Goal: Task Accomplishment & Management: Manage account settings

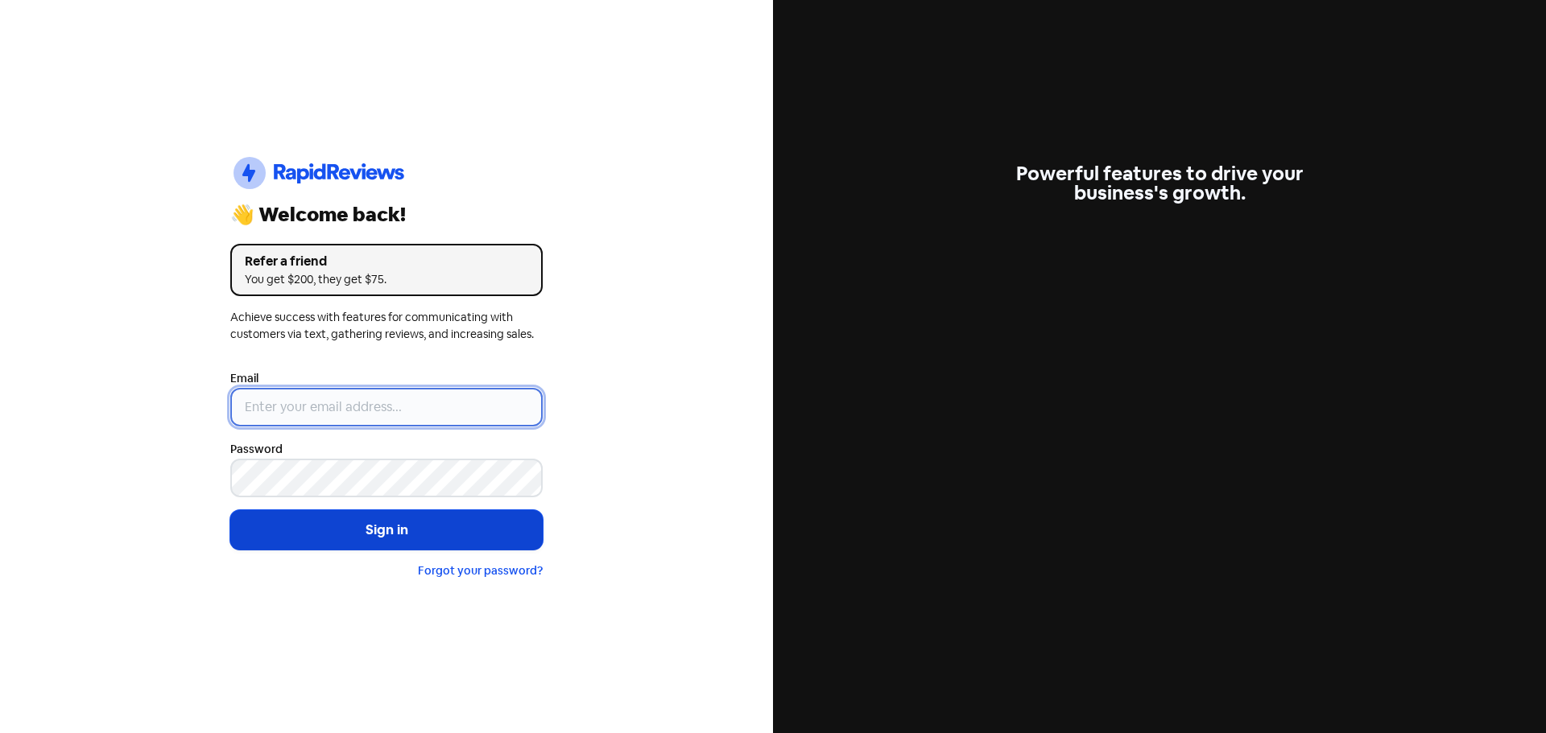
type input "[EMAIL_ADDRESS][DOMAIN_NAME]"
click at [373, 521] on button "Sign in" at bounding box center [386, 530] width 312 height 40
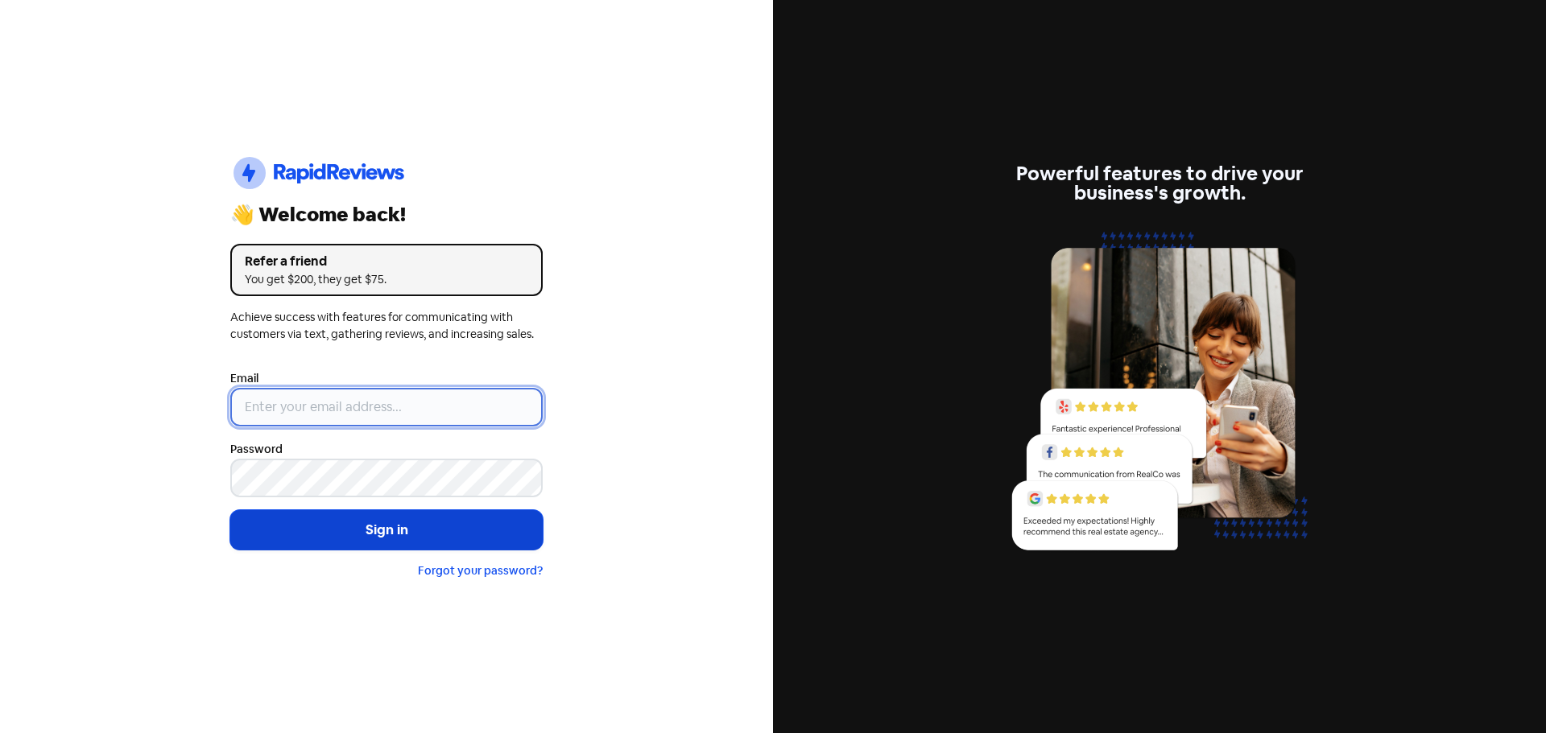
type input "[EMAIL_ADDRESS][DOMAIN_NAME]"
click at [341, 522] on button "Sign in" at bounding box center [386, 530] width 312 height 40
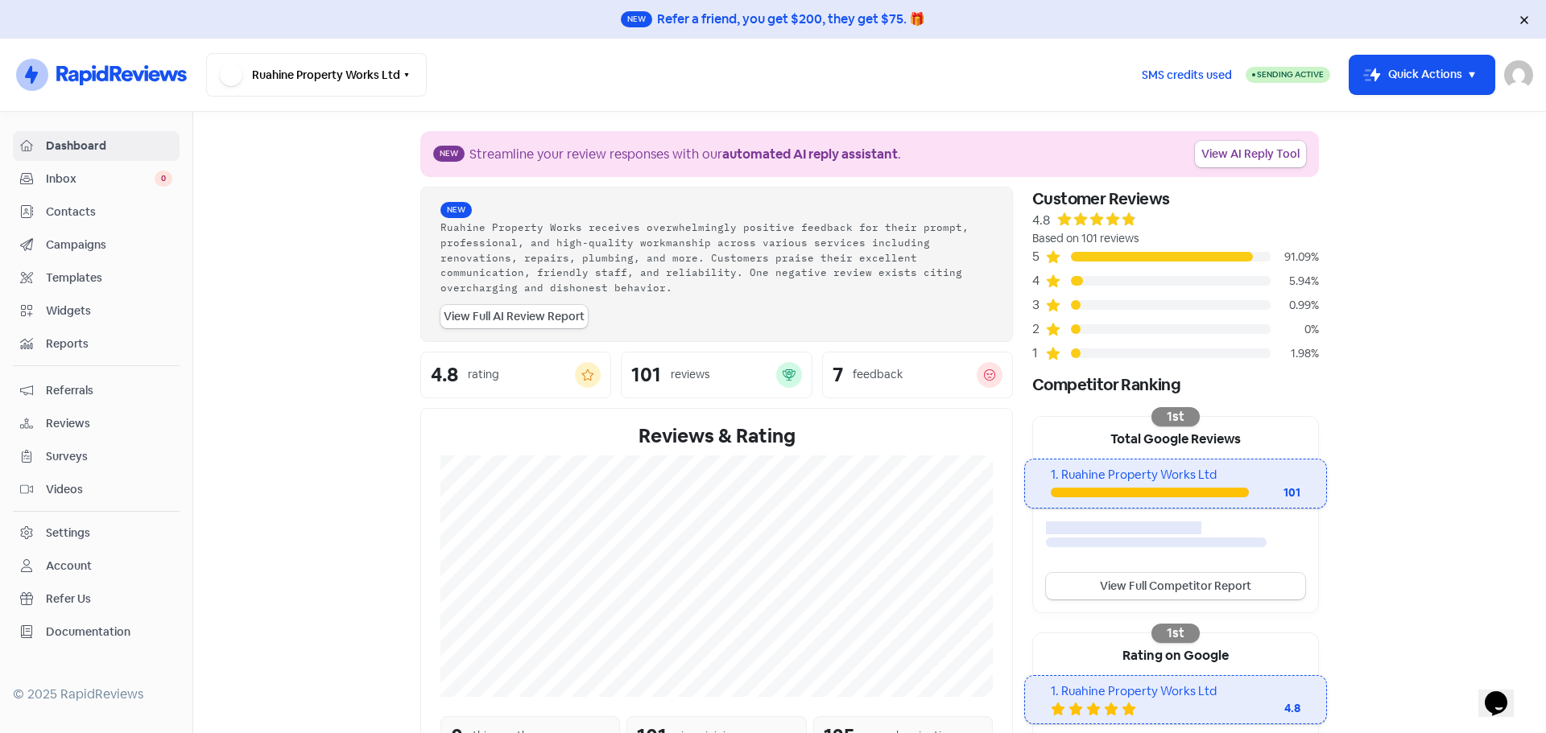
click at [79, 413] on link "Reviews" at bounding box center [96, 424] width 167 height 30
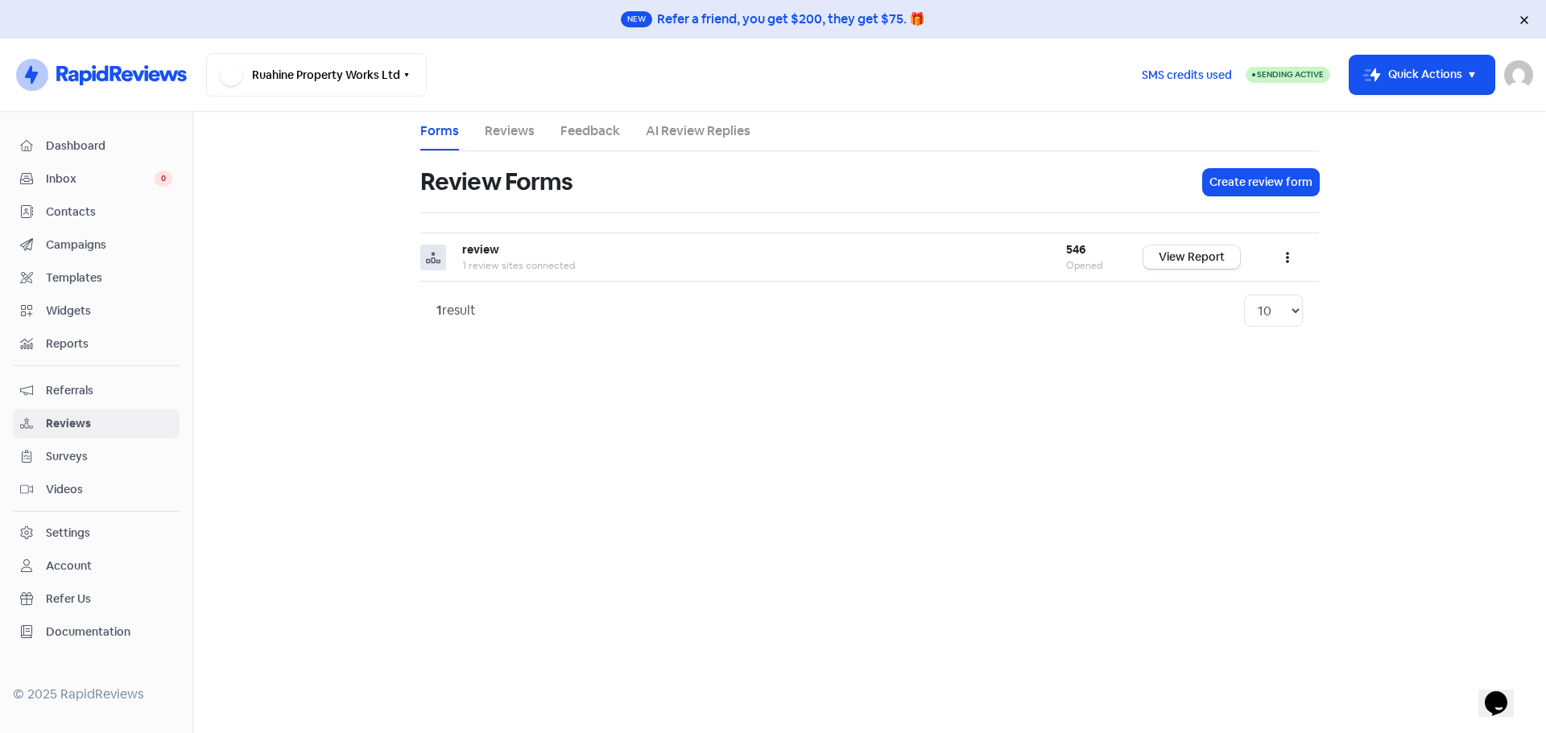
click at [507, 134] on link "Reviews" at bounding box center [510, 131] width 50 height 19
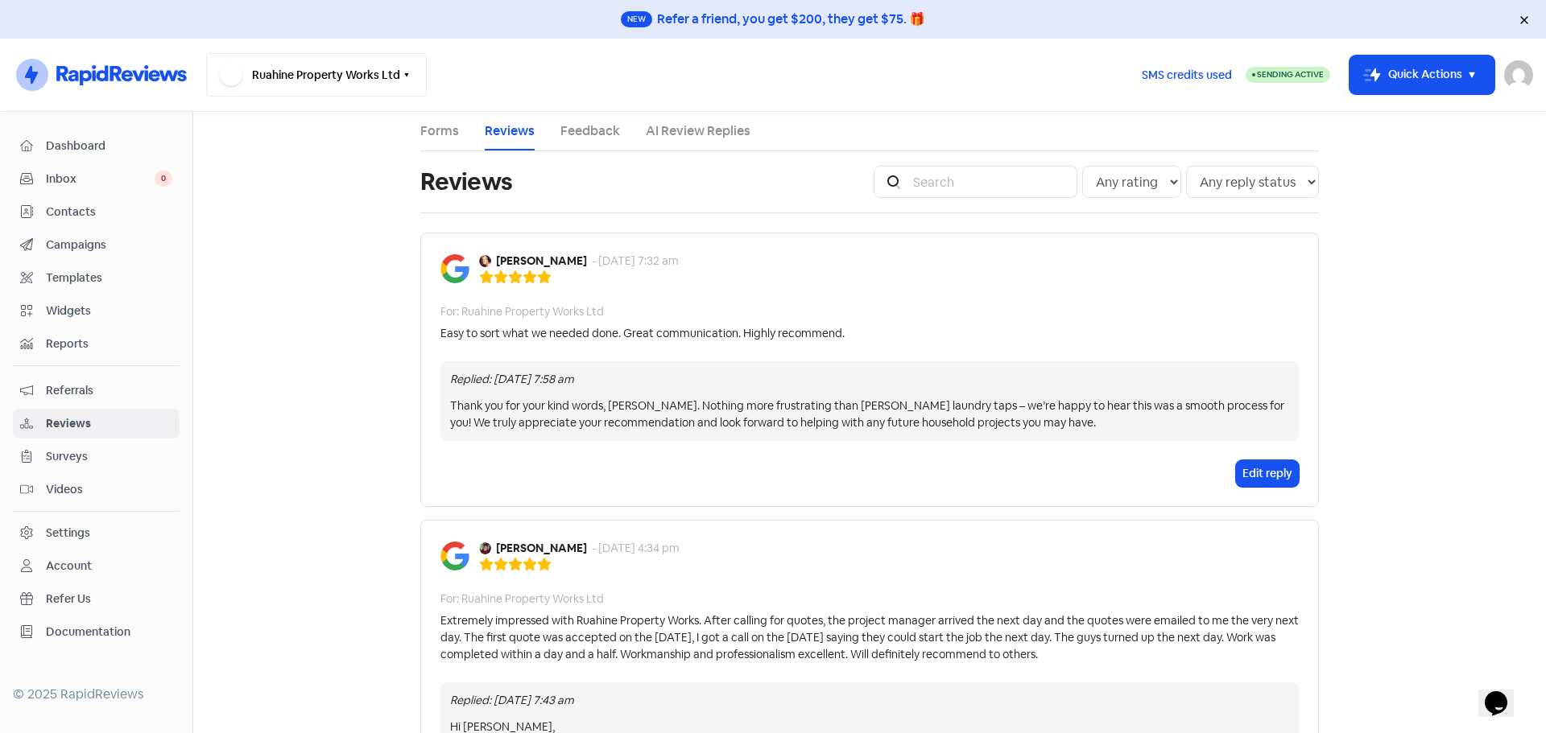
click at [370, 82] on button "Ruahine Property Works Ltd" at bounding box center [316, 74] width 221 height 43
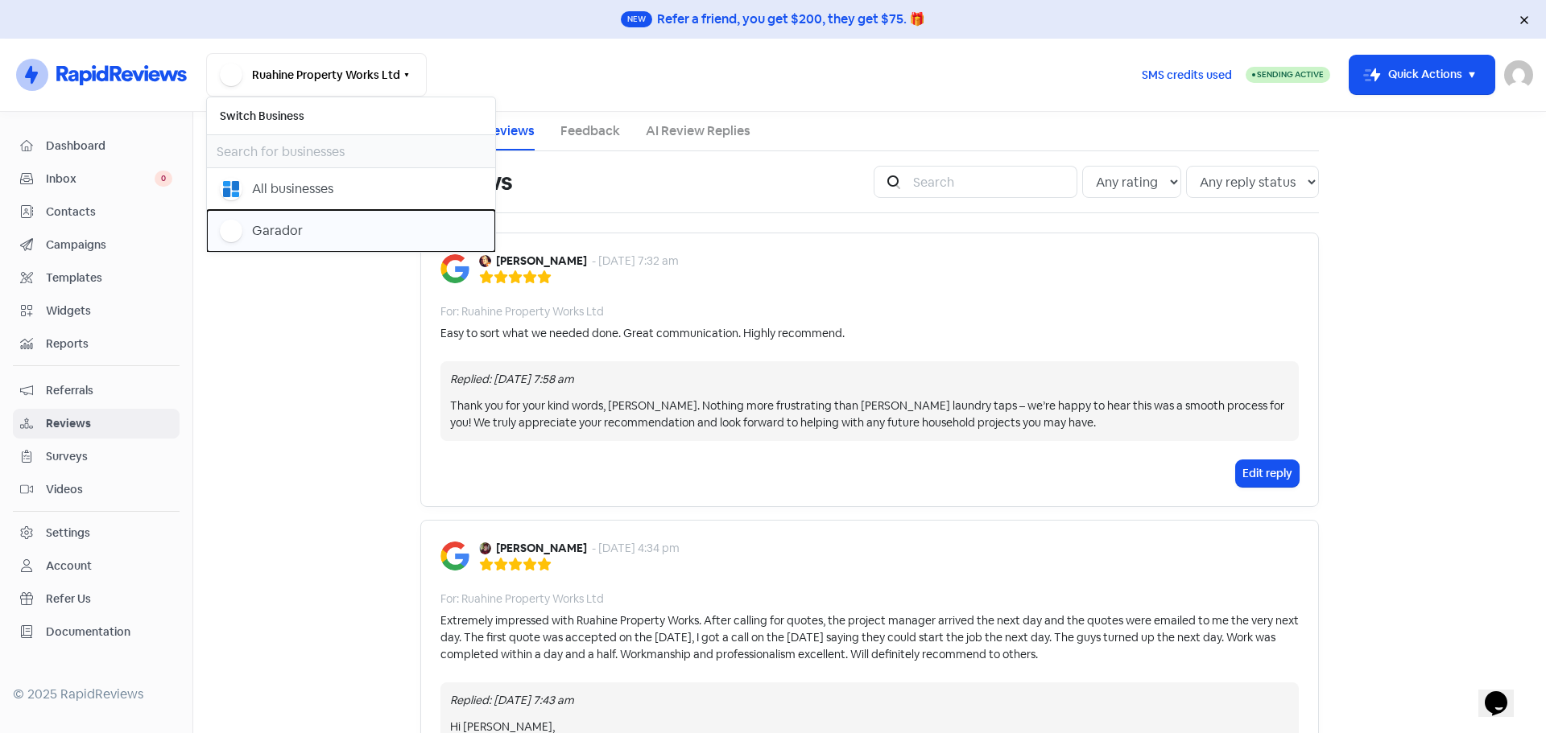
click at [304, 223] on div "Garador" at bounding box center [351, 231] width 262 height 23
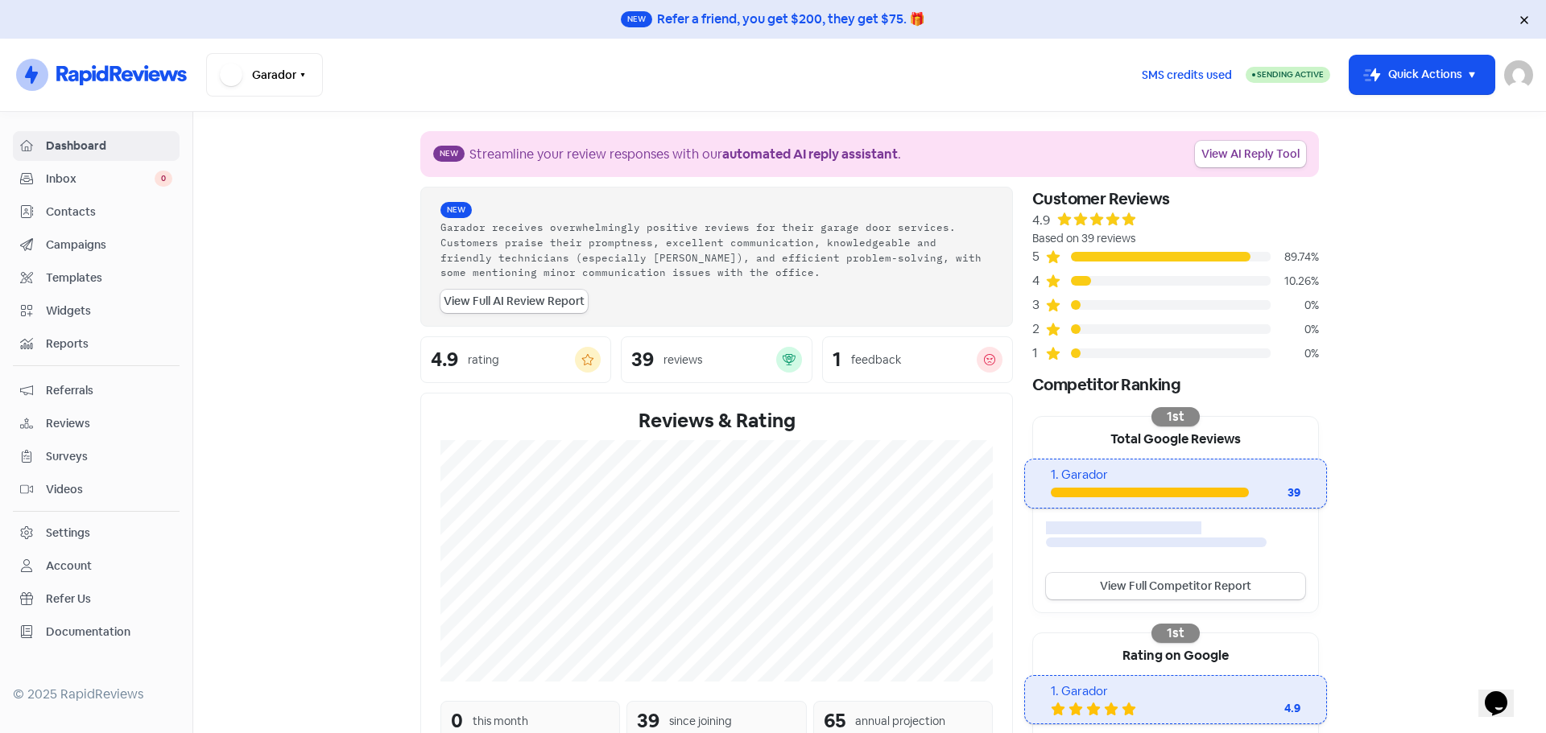
click at [70, 422] on span "Reviews" at bounding box center [109, 423] width 126 height 17
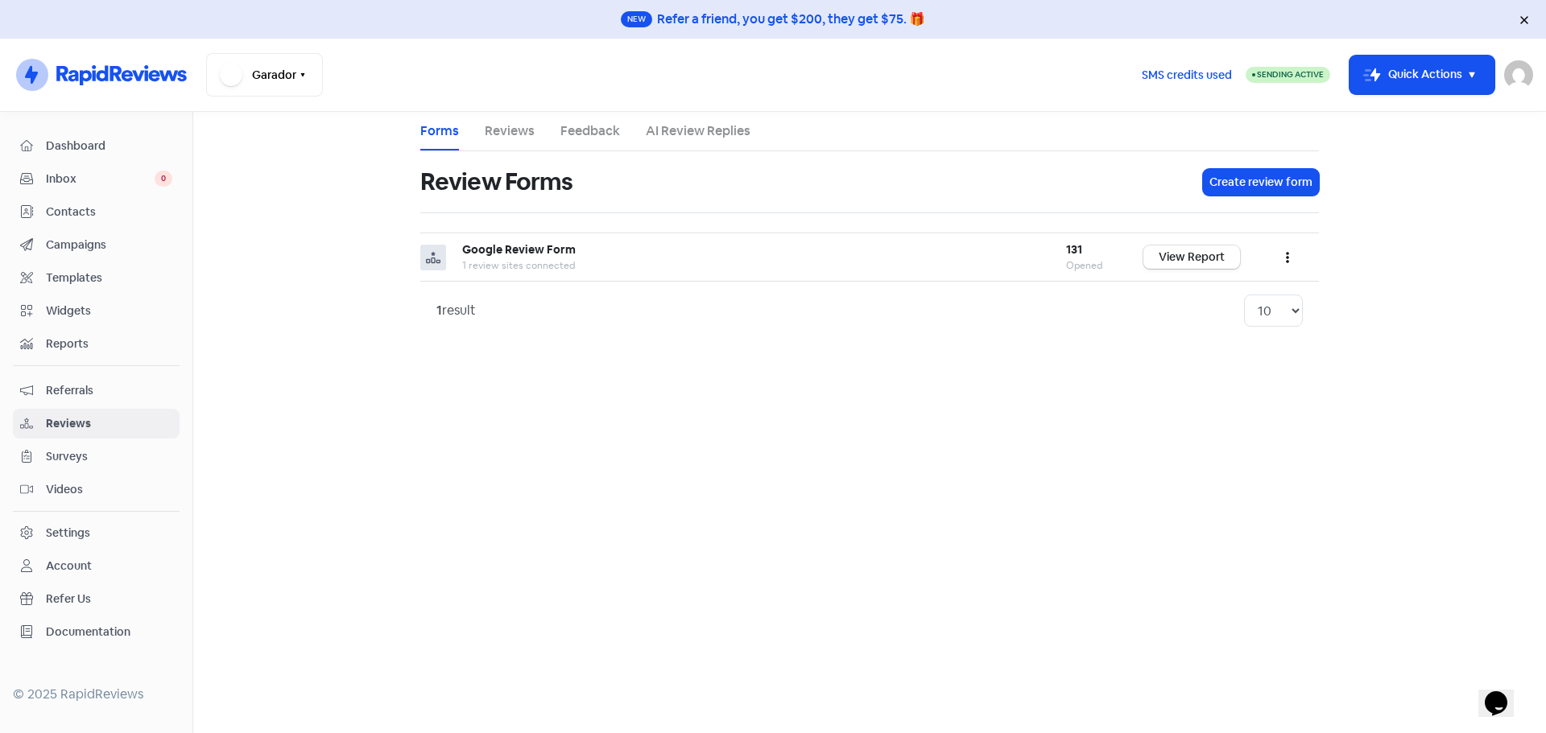
click at [510, 139] on link "Reviews" at bounding box center [510, 131] width 50 height 19
